Goal: Find specific page/section: Find specific page/section

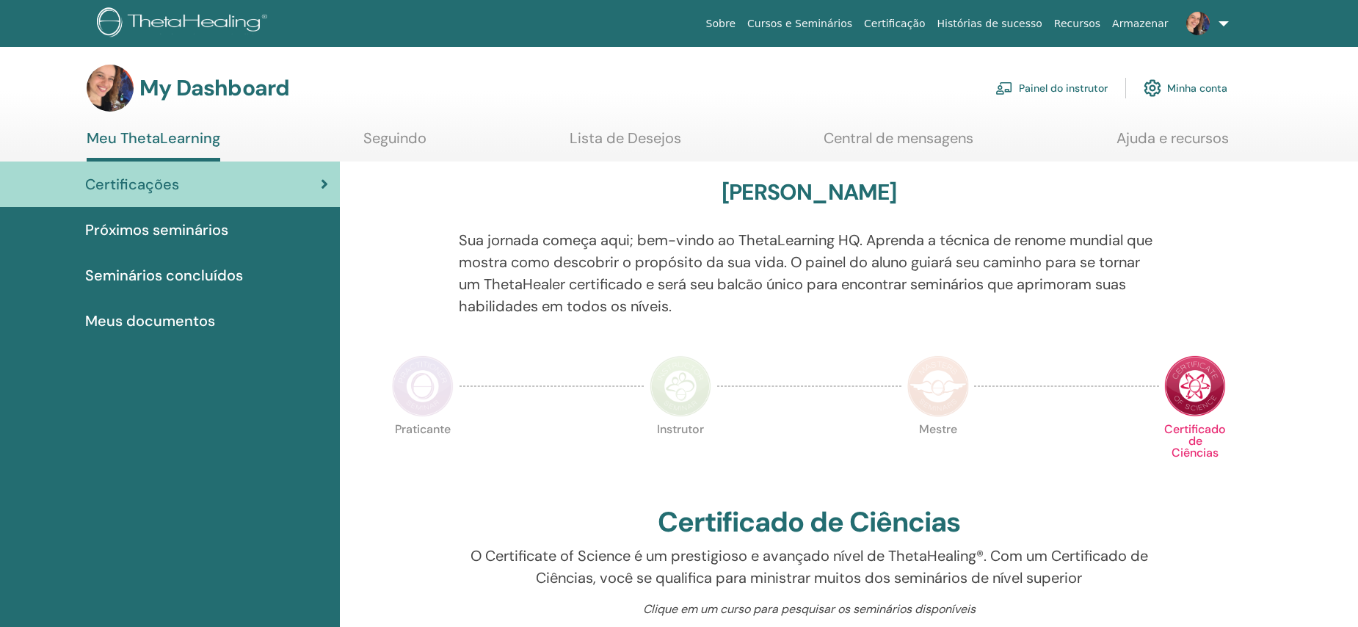
click at [1047, 88] on link "Painel do instrutor" at bounding box center [1051, 88] width 112 height 32
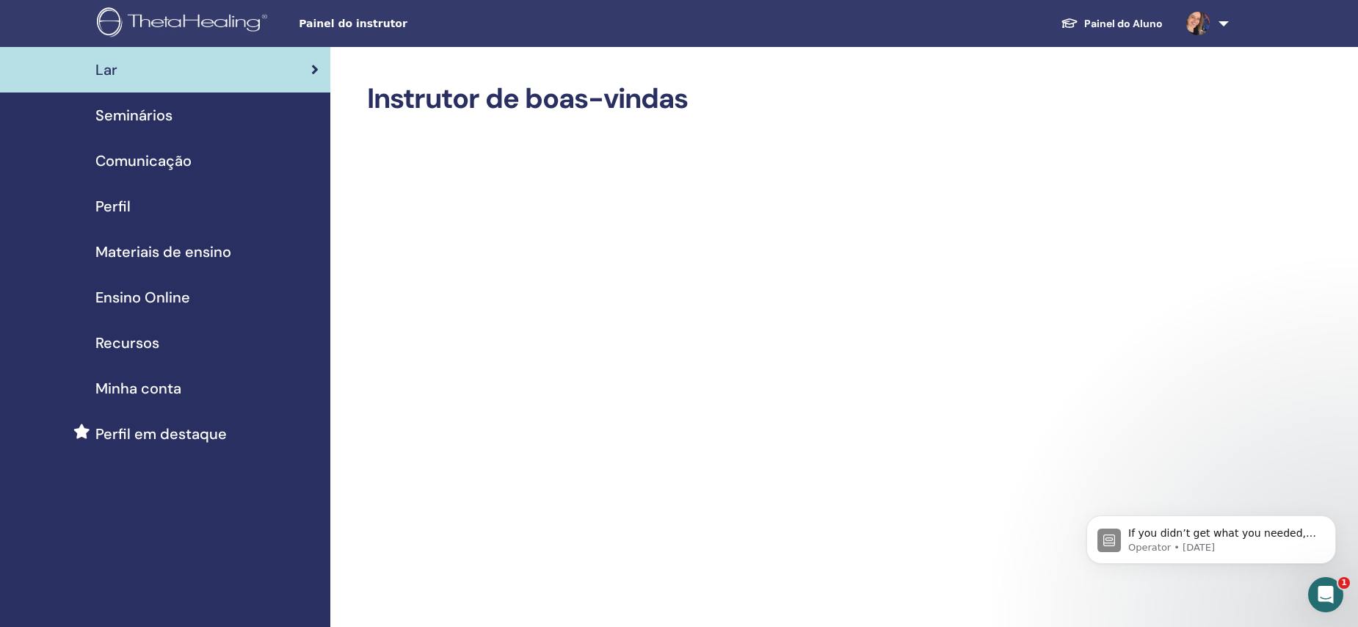
click at [152, 254] on span "Materiais de ensino" at bounding box center [163, 252] width 136 height 22
